Goal: Find specific page/section: Find specific page/section

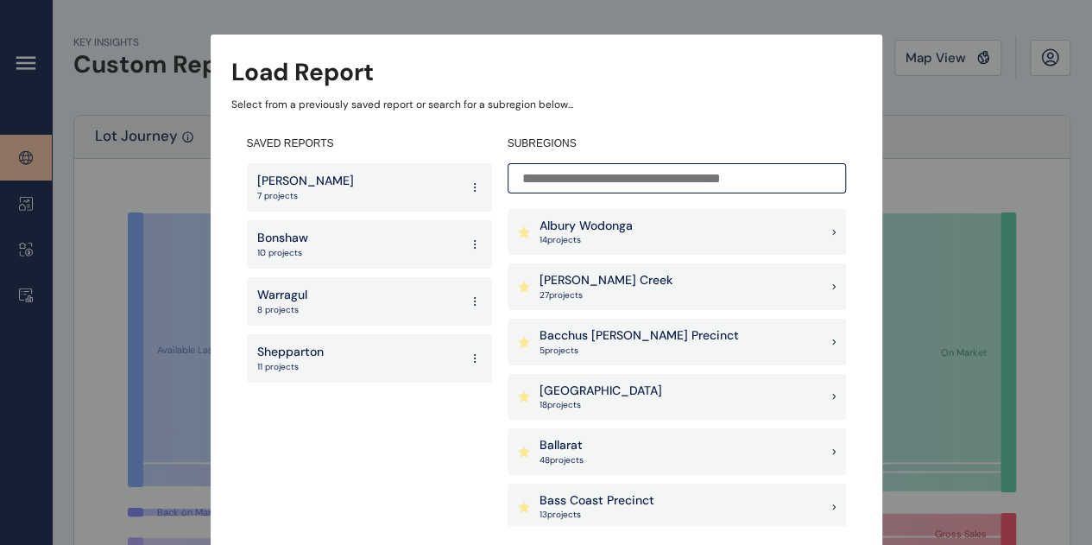
click at [598, 179] on input at bounding box center [677, 178] width 339 height 30
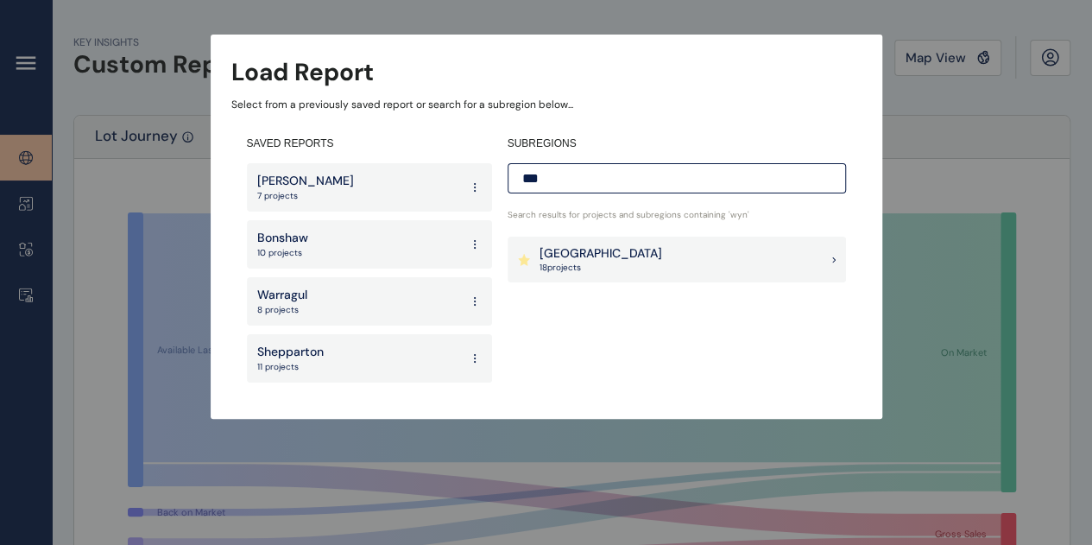
drag, startPoint x: 569, startPoint y: 175, endPoint x: 497, endPoint y: 179, distance: 71.8
click at [497, 179] on div "SAVED REPORTS [PERSON_NAME] 7 projects Bonshaw 10 projects Warragul 8 projects …" at bounding box center [546, 259] width 630 height 277
type input "***"
click at [582, 256] on p "[GEOGRAPHIC_DATA]" at bounding box center [601, 253] width 123 height 17
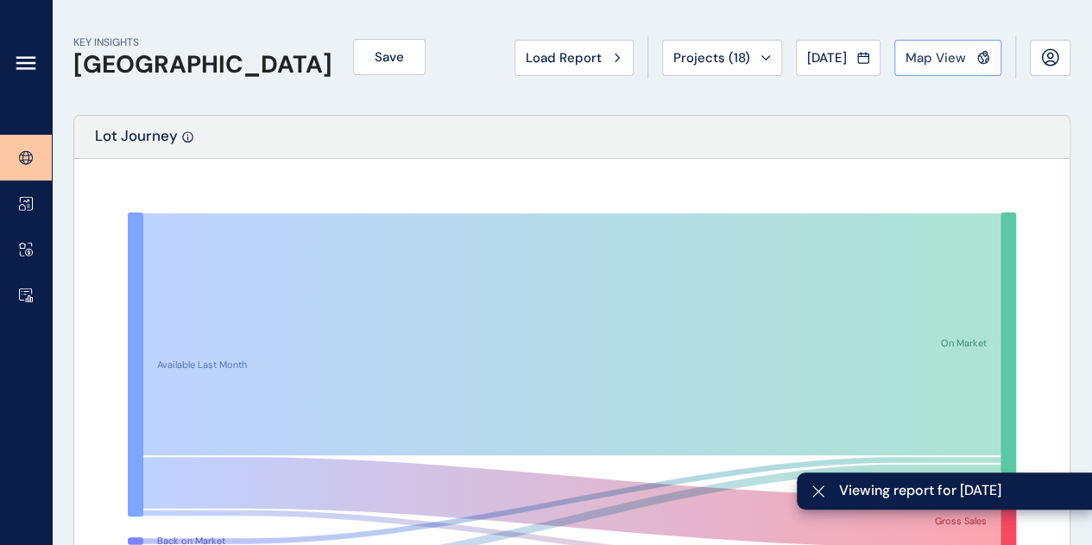
click at [967, 54] on div "Map View" at bounding box center [948, 57] width 85 height 17
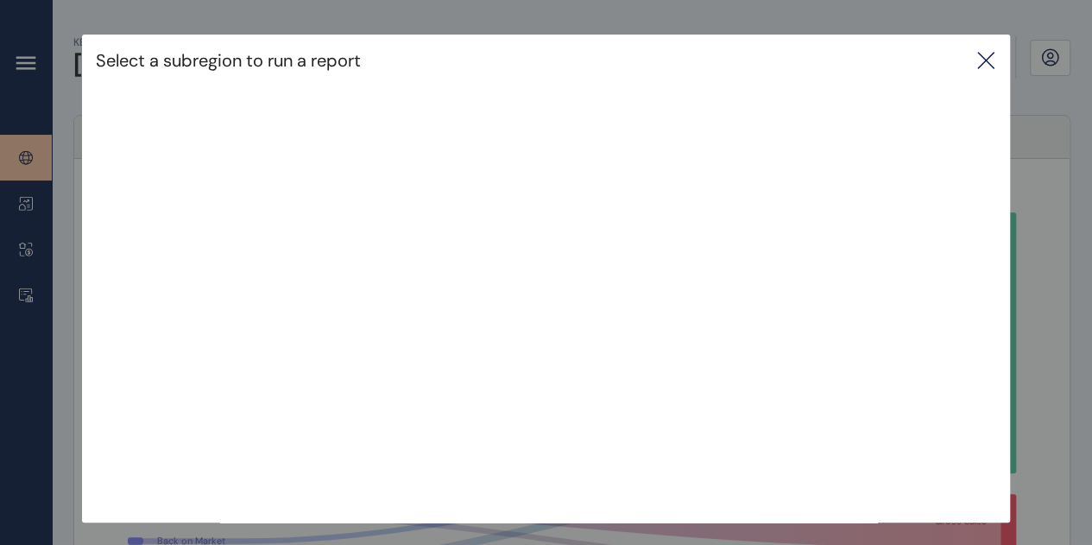
click at [990, 60] on icon at bounding box center [986, 61] width 16 height 16
